Goal: Information Seeking & Learning: Learn about a topic

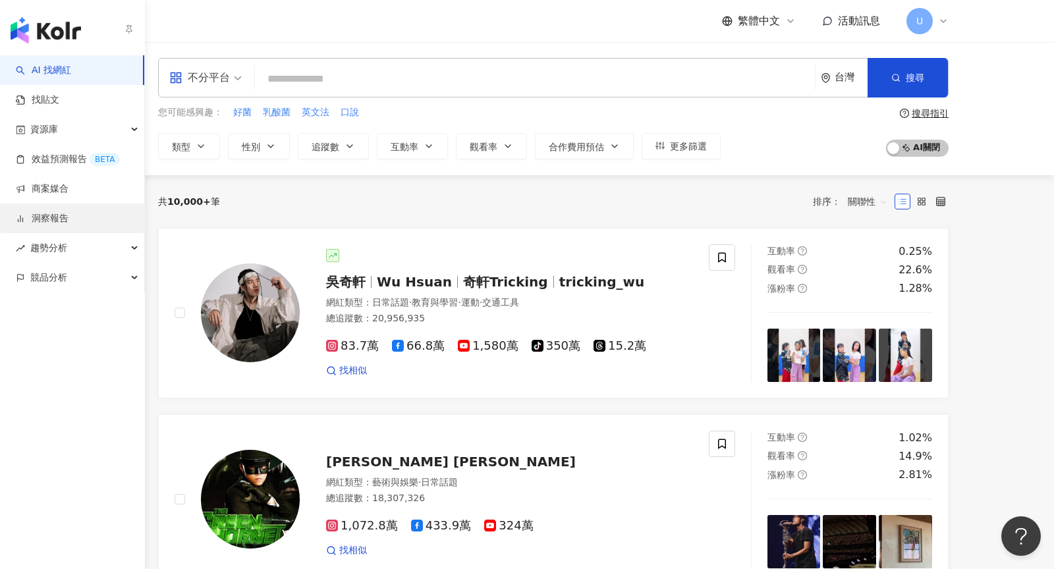
click at [52, 212] on link "洞察報告" at bounding box center [42, 218] width 53 height 13
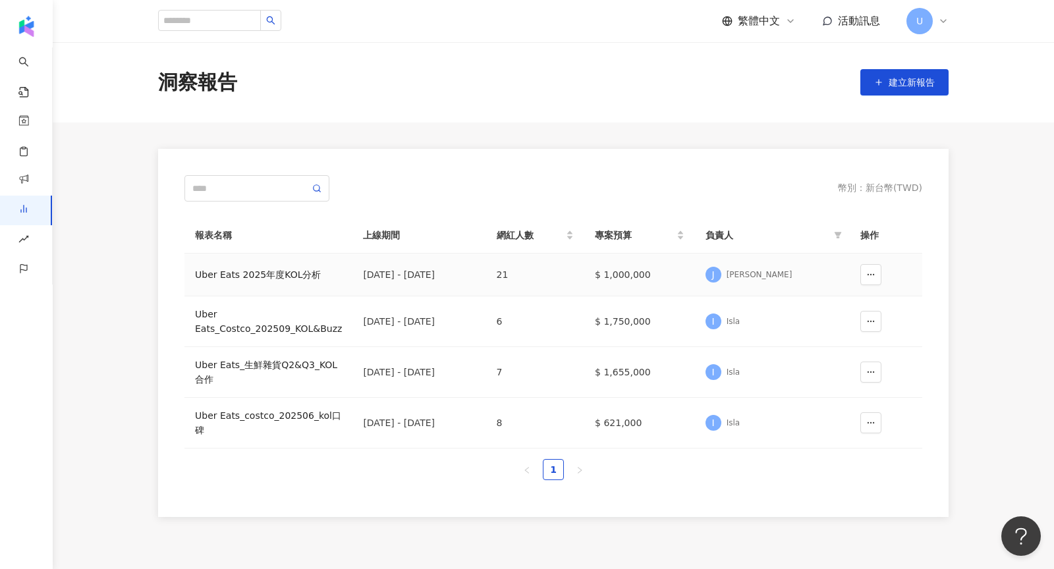
click at [308, 275] on div "Uber Eats 2025年度KOL分析" at bounding box center [268, 275] width 147 height 14
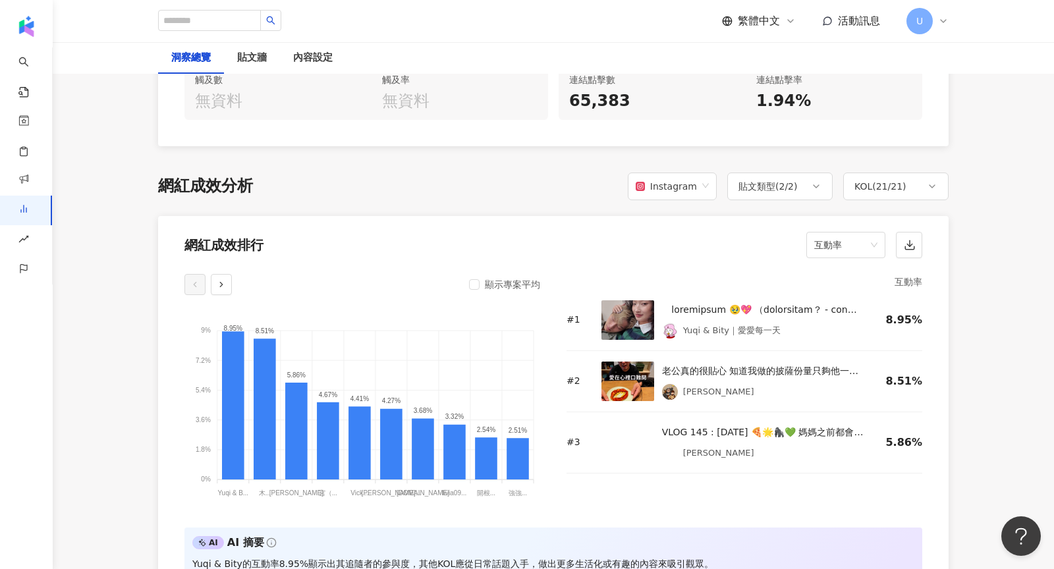
scroll to position [930, 0]
click at [546, 137] on div "內容數 27 按讚數 108,937 留言數 1,482 分享數 14 互動成效 互動數 110,433 互動率 2.69% 觀看成效 觀看數 3,263,9…" at bounding box center [553, 2] width 791 height 285
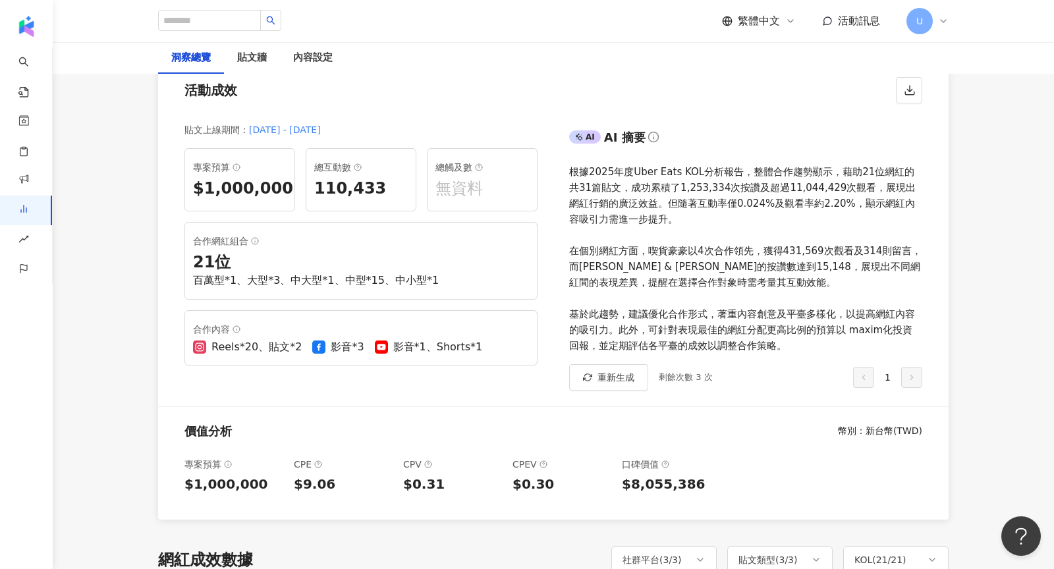
scroll to position [0, 0]
